Goal: Information Seeking & Learning: Learn about a topic

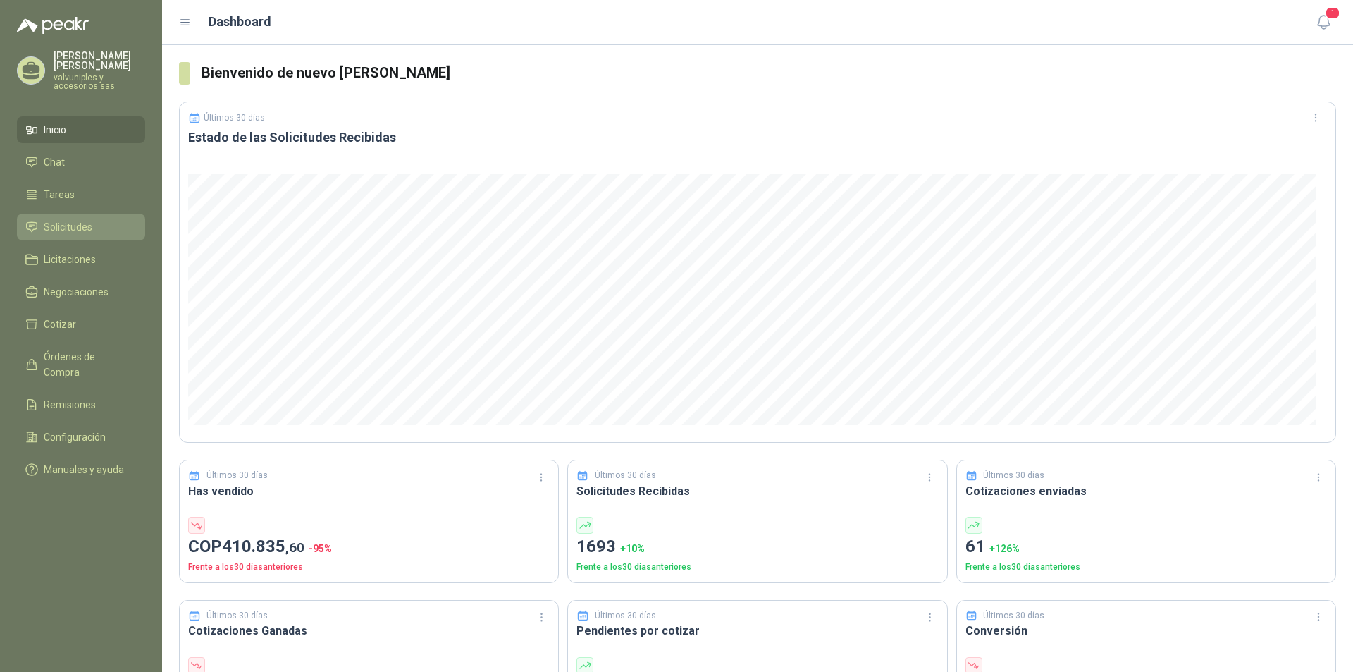
click at [58, 219] on span "Solicitudes" at bounding box center [68, 227] width 49 height 16
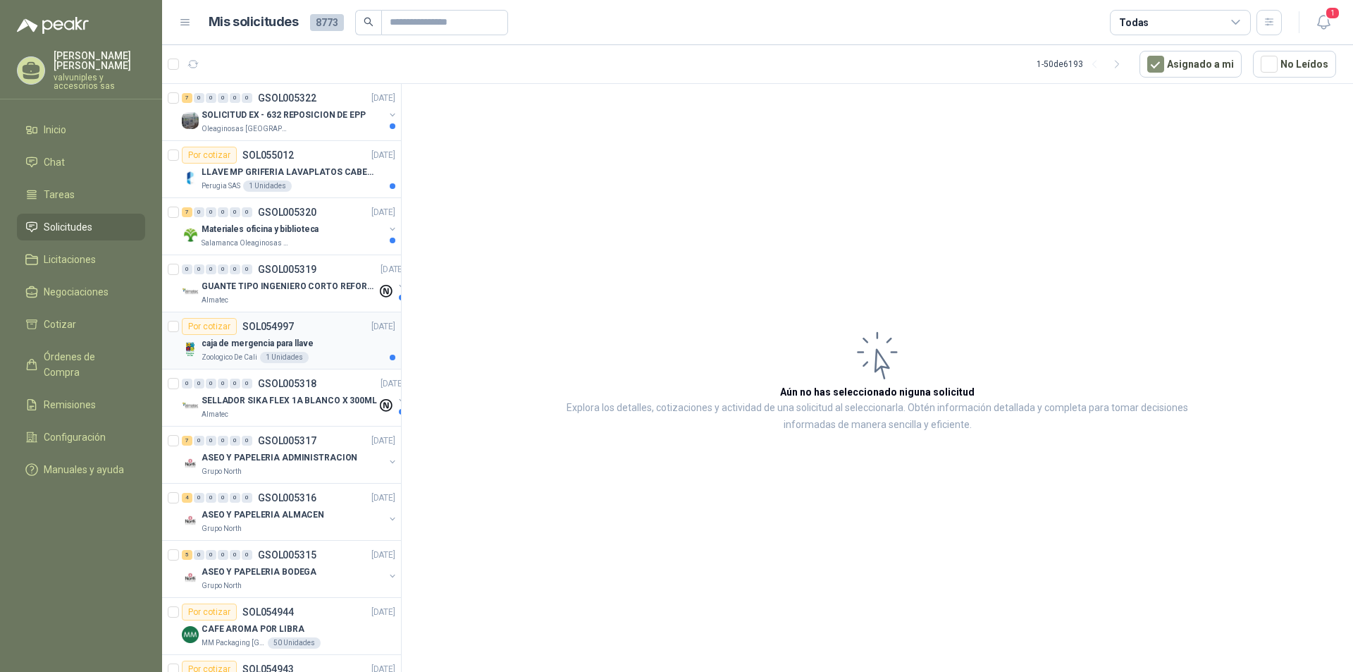
click at [245, 345] on p "caja de mergencia para llave" at bounding box center [258, 343] width 112 height 13
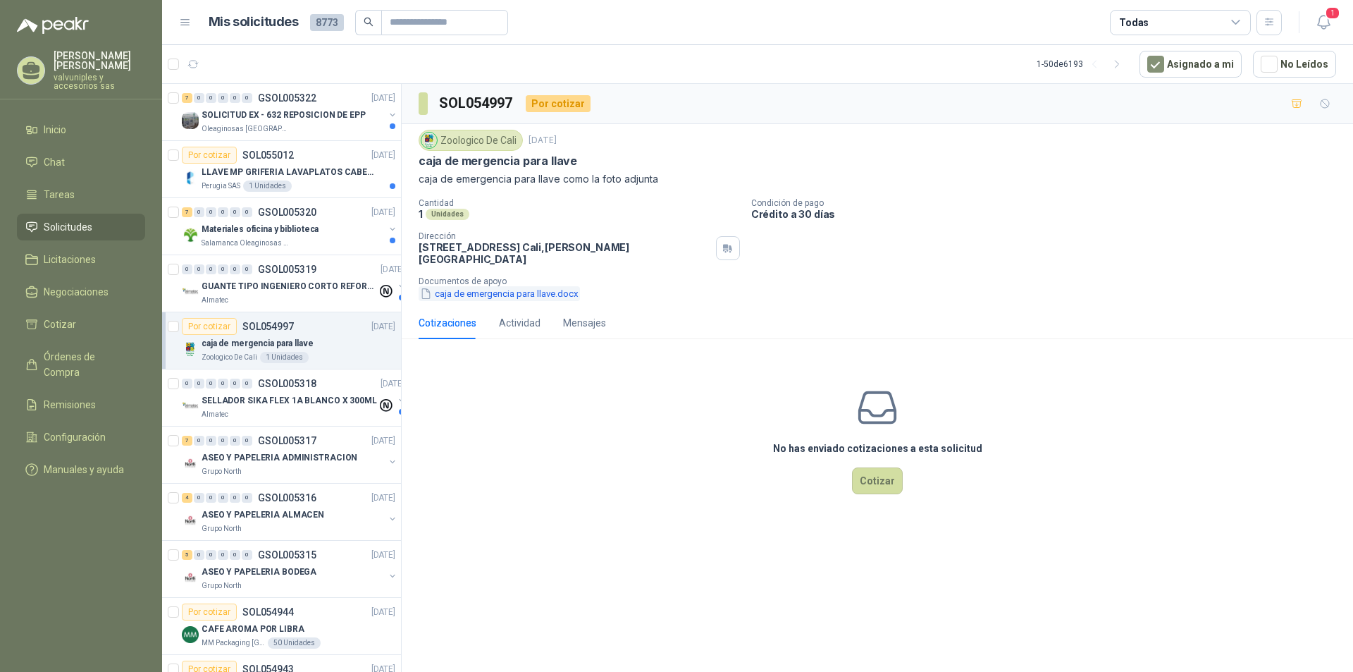
click at [481, 286] on button "caja de emergencia para llave.docx" at bounding box center [499, 293] width 161 height 15
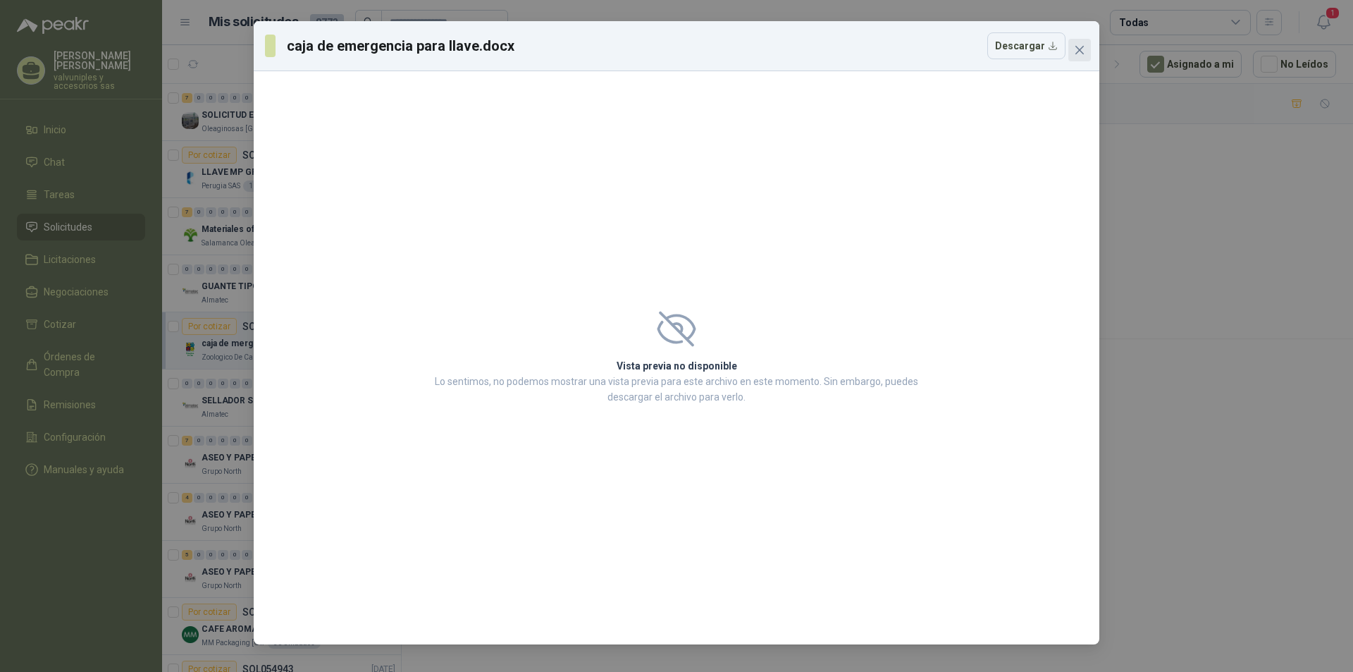
click at [1082, 47] on icon "close" at bounding box center [1079, 49] width 11 height 11
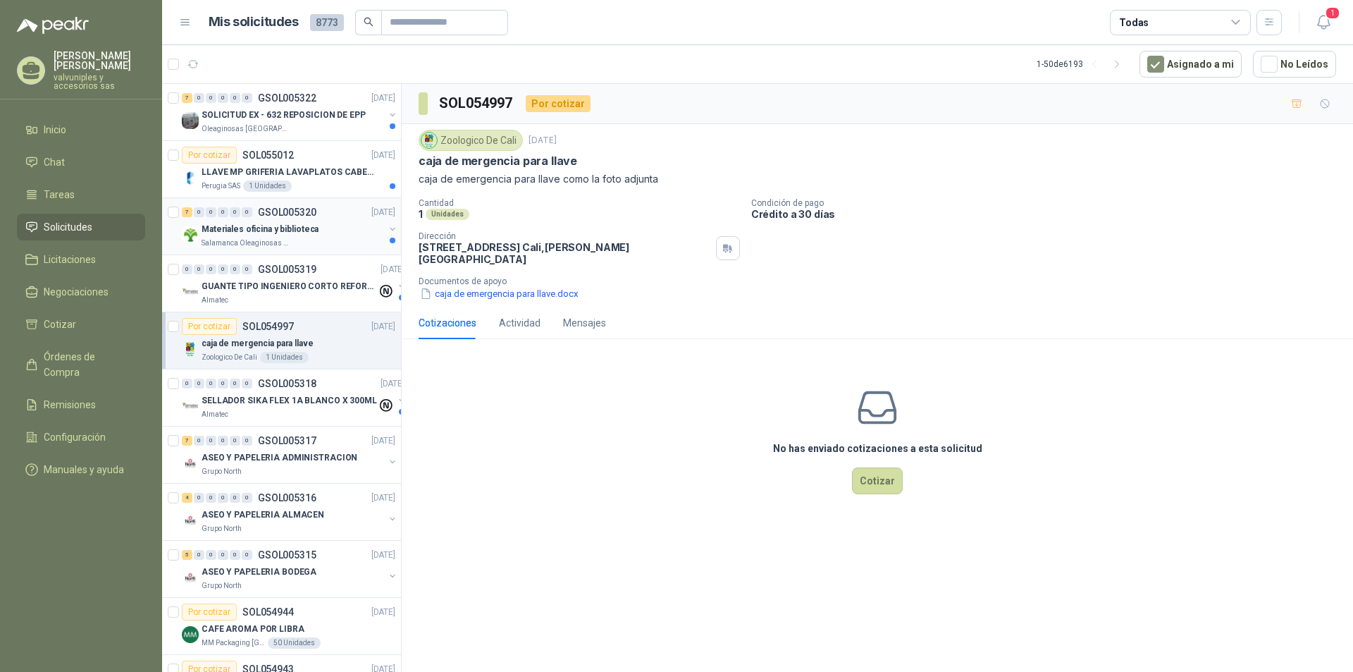
click at [265, 228] on p "Materiales oficina y biblioteca" at bounding box center [260, 229] width 117 height 13
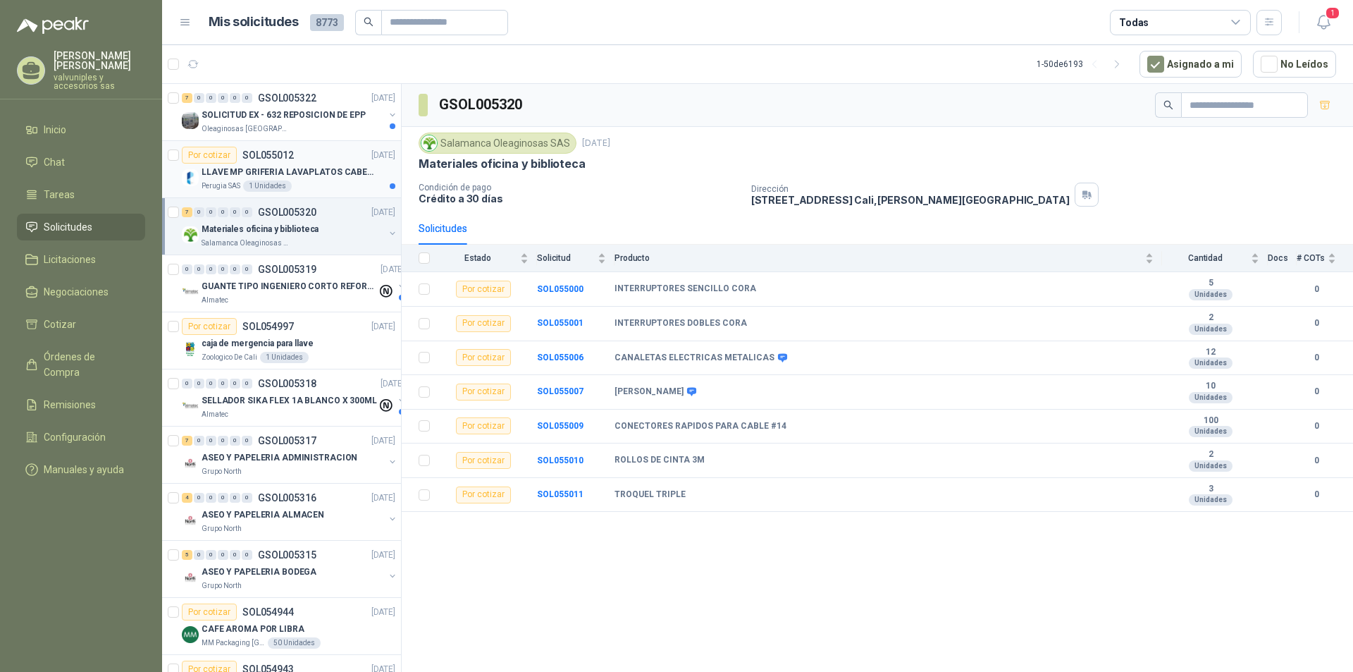
click at [267, 173] on p "LLAVE MP GRIFERIA LAVAPLATOS CABEZA EXTRAIBLE" at bounding box center [289, 172] width 175 height 13
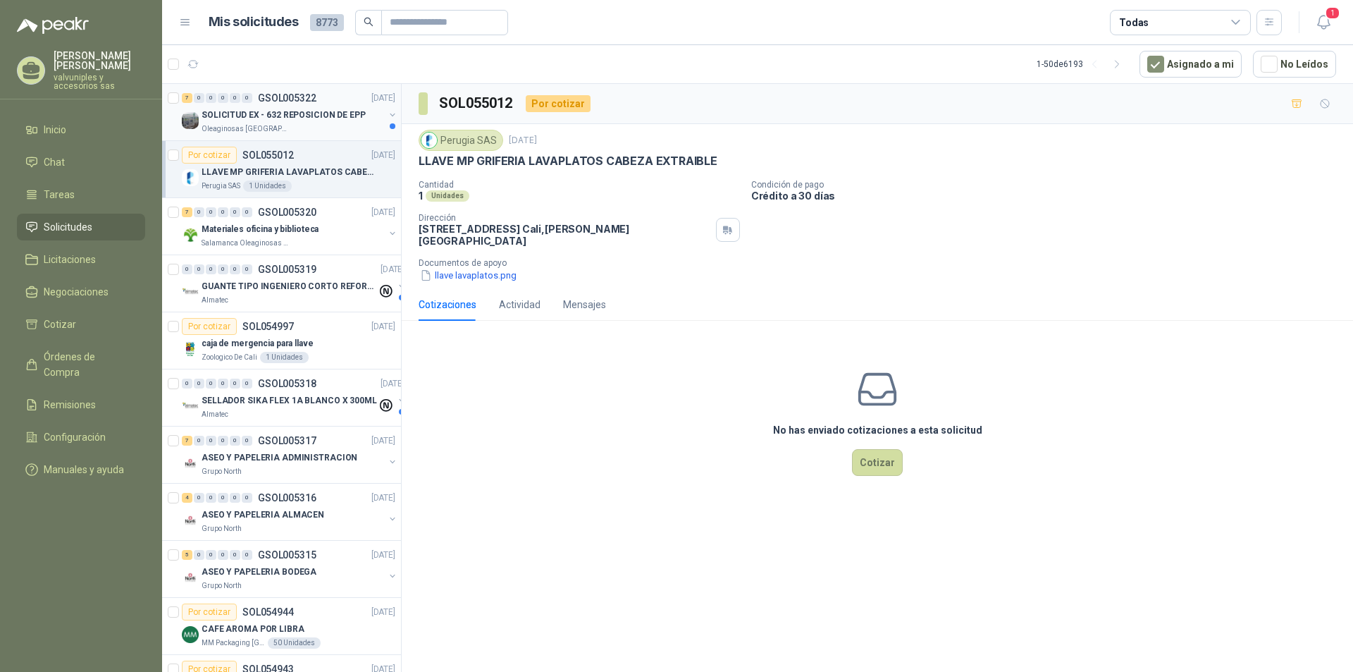
click at [276, 115] on p "SOLICITUD EX - 632 REPOSICION DE EPP" at bounding box center [284, 115] width 164 height 13
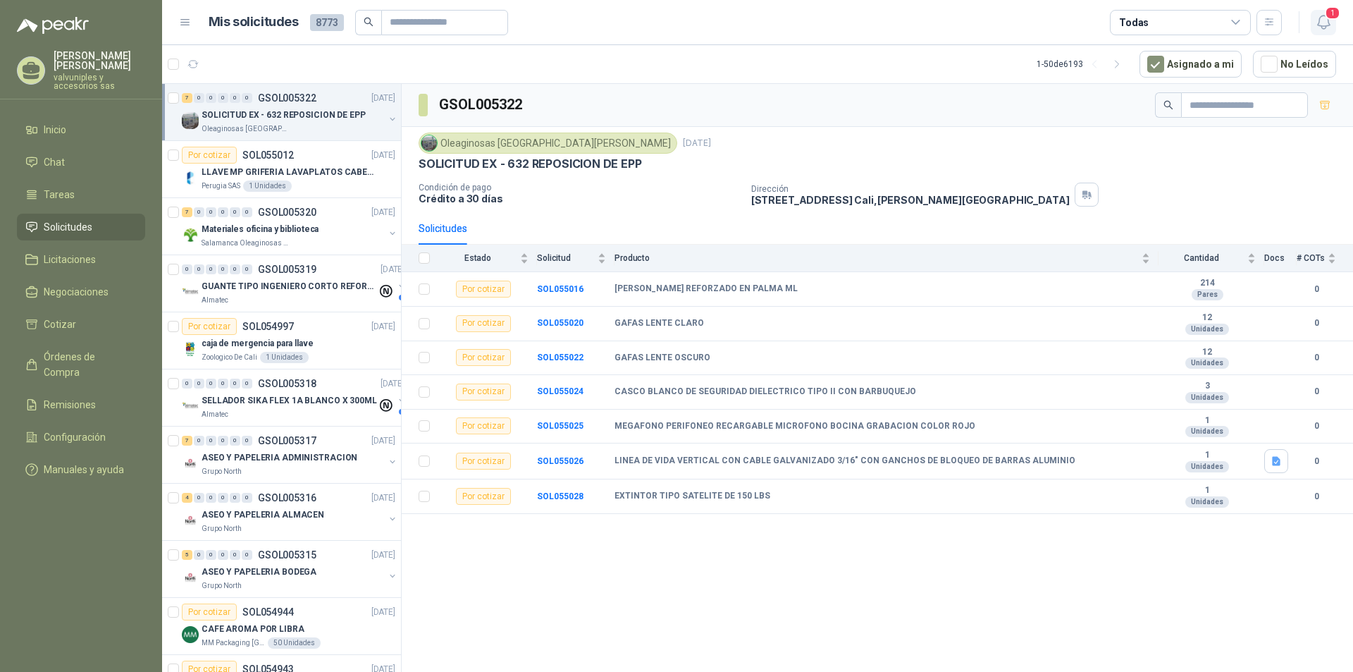
click at [1333, 16] on span "1" at bounding box center [1333, 12] width 16 height 13
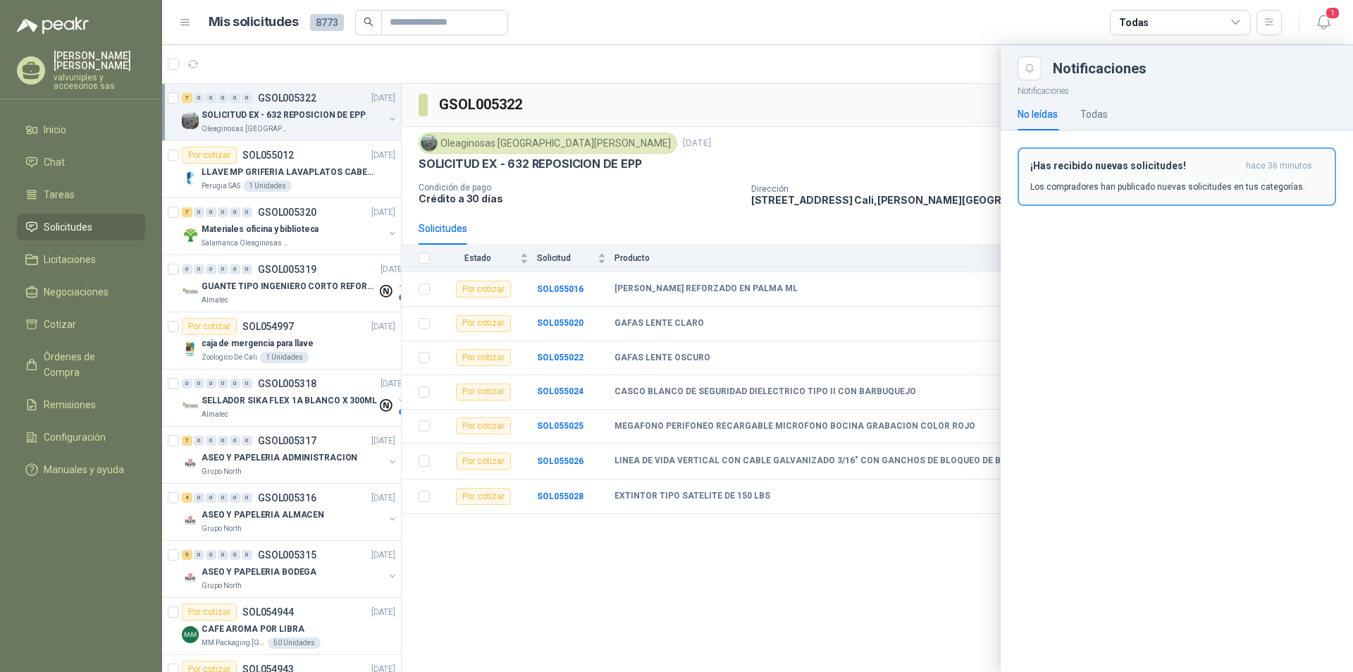
click at [1113, 166] on h3 "¡Has recibido nuevas solicitudes!" at bounding box center [1135, 166] width 210 height 12
